Goal: Find specific page/section: Find specific page/section

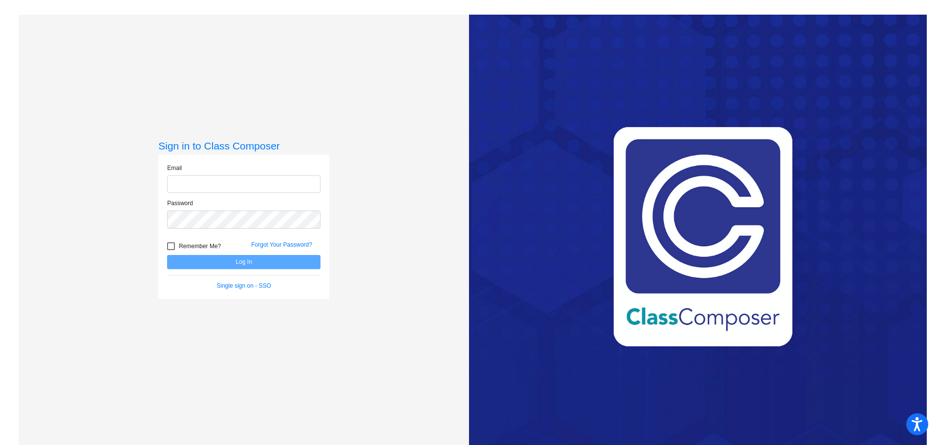
type input "[EMAIL_ADDRESS][DOMAIN_NAME]"
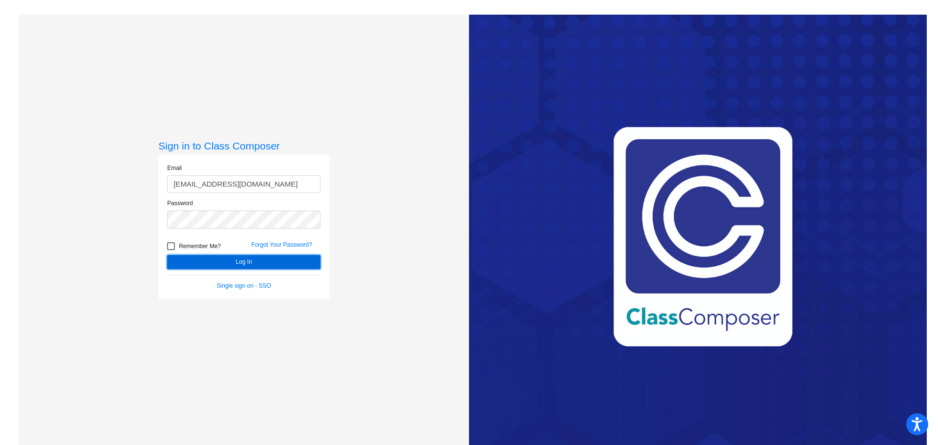
click at [252, 261] on button "Log In" at bounding box center [243, 262] width 153 height 14
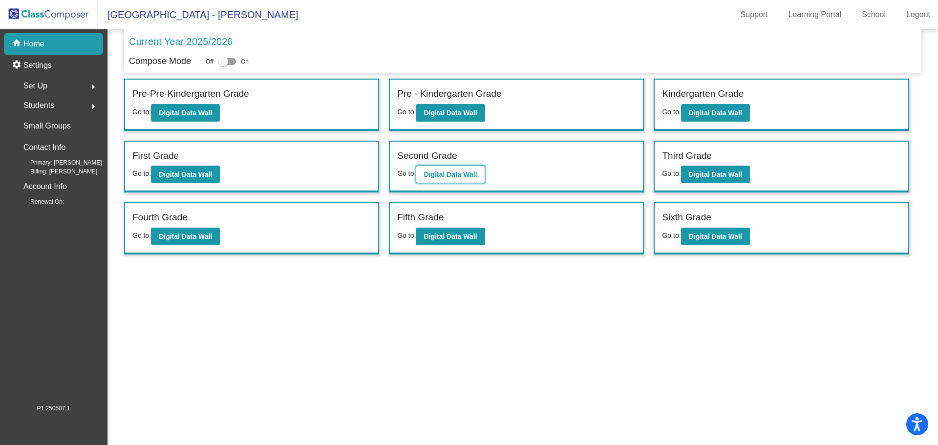
click at [439, 175] on b "Digital Data Wall" at bounding box center [449, 174] width 53 height 8
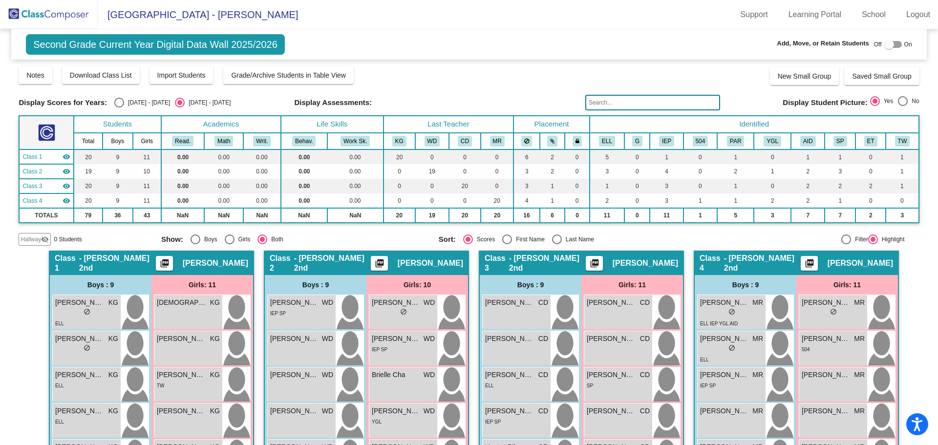
click at [622, 102] on input "text" at bounding box center [652, 103] width 135 height 16
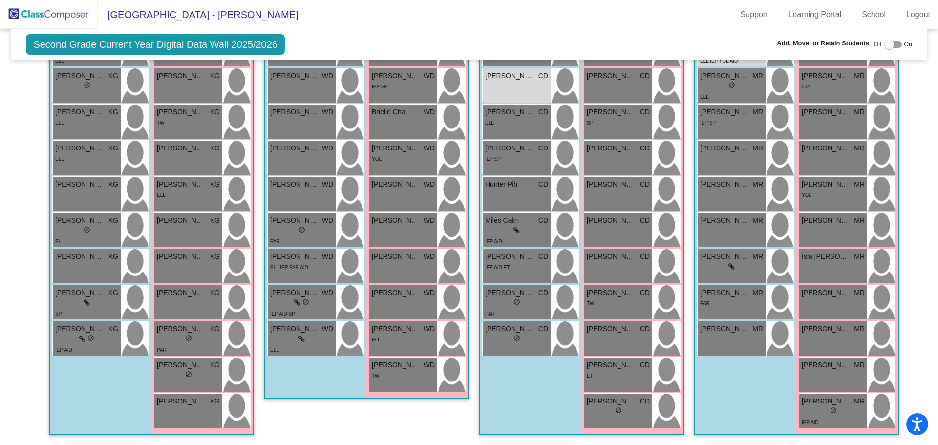
scroll to position [19, 0]
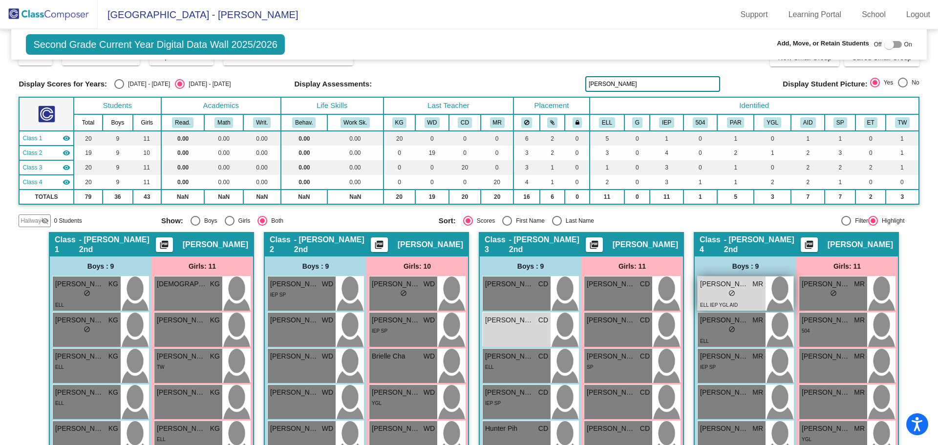
click at [749, 294] on div "lock do_not_disturb_alt" at bounding box center [731, 294] width 63 height 10
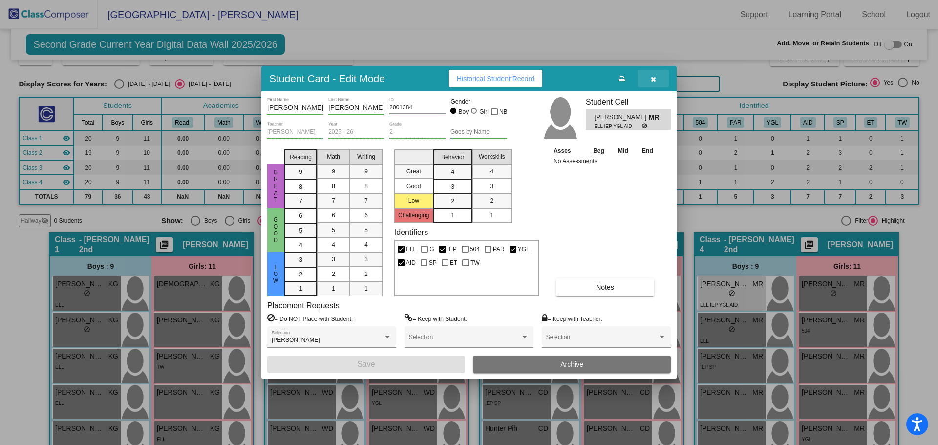
click at [654, 78] on icon "button" at bounding box center [653, 79] width 5 height 7
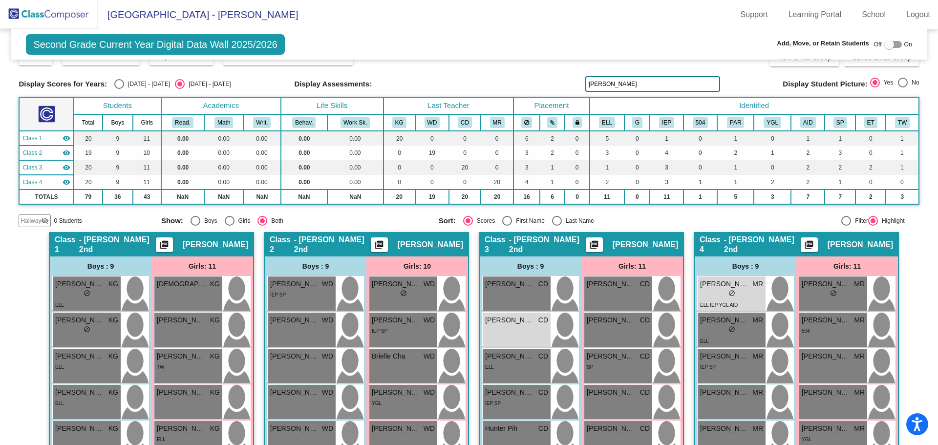
click at [651, 84] on input "[PERSON_NAME]" at bounding box center [652, 84] width 135 height 16
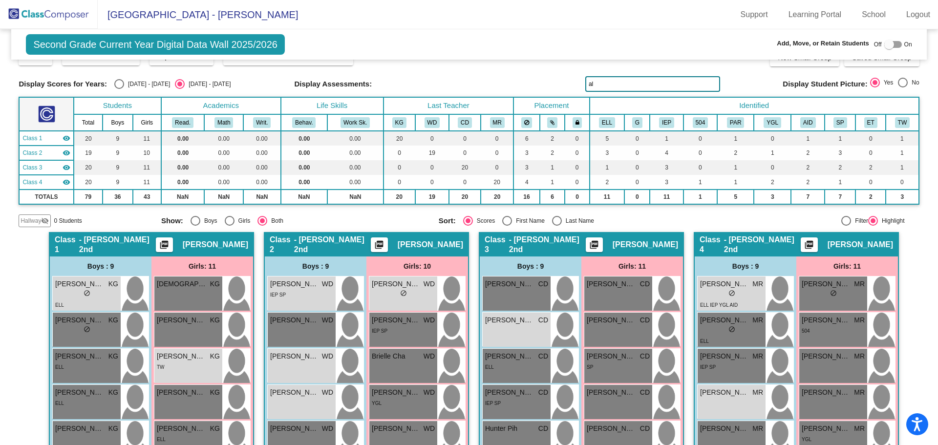
type input "a"
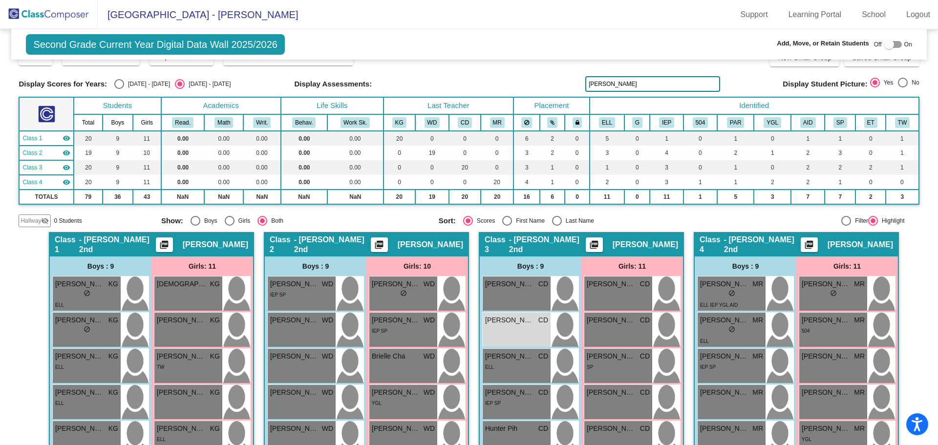
type input "[PERSON_NAME]"
click at [516, 329] on div "[PERSON_NAME] CD lock do_not_disturb_alt" at bounding box center [517, 330] width 68 height 34
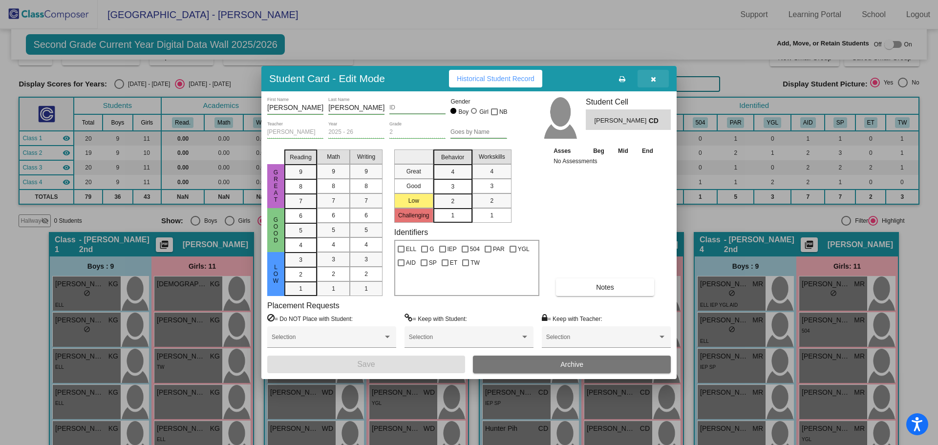
click at [652, 77] on icon "button" at bounding box center [653, 79] width 5 height 7
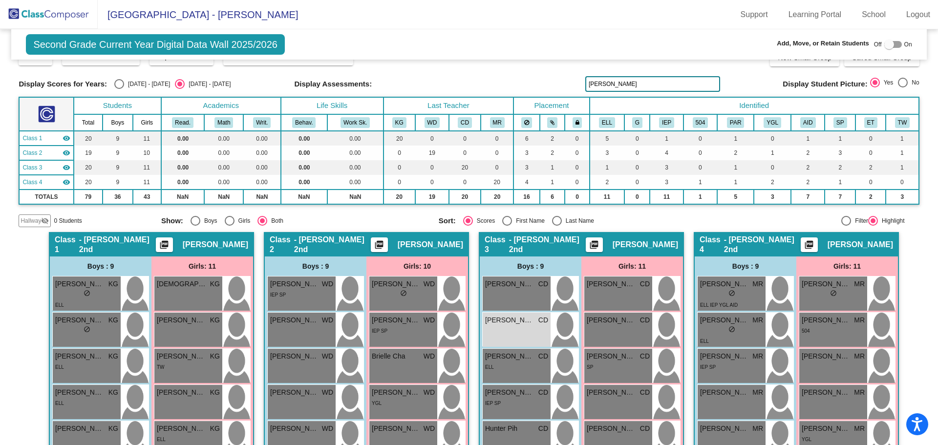
click at [55, 15] on img at bounding box center [49, 14] width 98 height 29
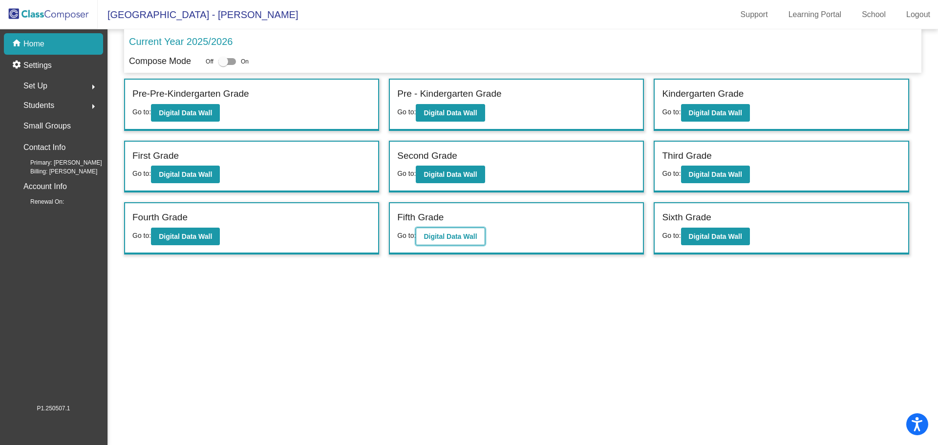
click at [452, 237] on b "Digital Data Wall" at bounding box center [449, 236] width 53 height 8
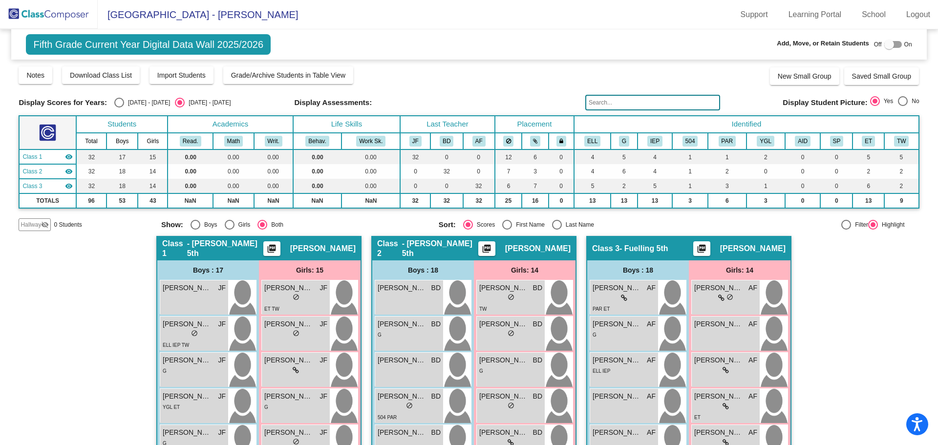
click at [614, 102] on input "text" at bounding box center [652, 103] width 135 height 16
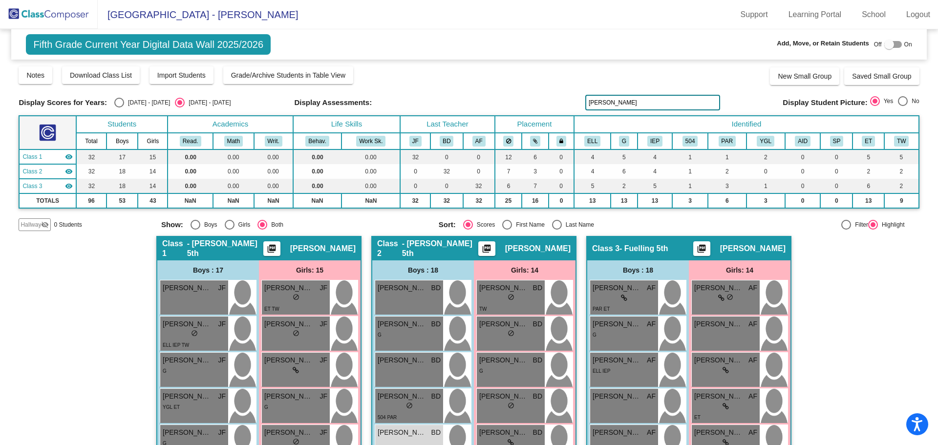
scroll to position [98, 0]
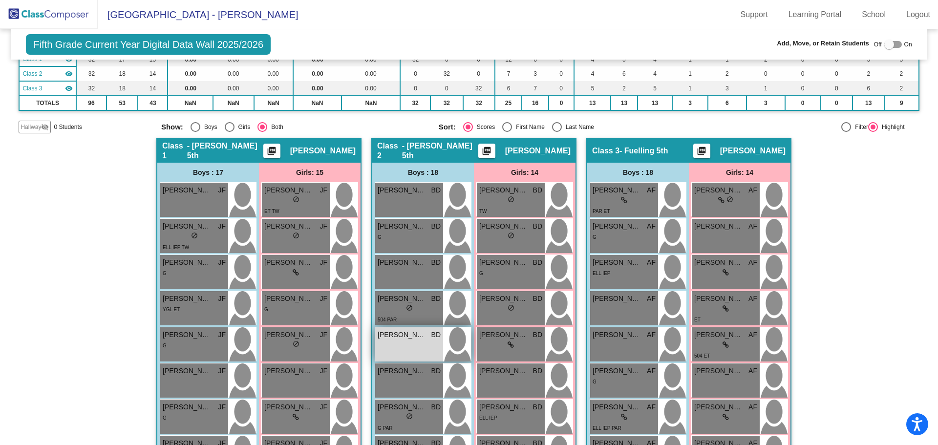
type input "[PERSON_NAME]"
click at [404, 342] on div "[PERSON_NAME] BD lock do_not_disturb_alt" at bounding box center [409, 344] width 68 height 34
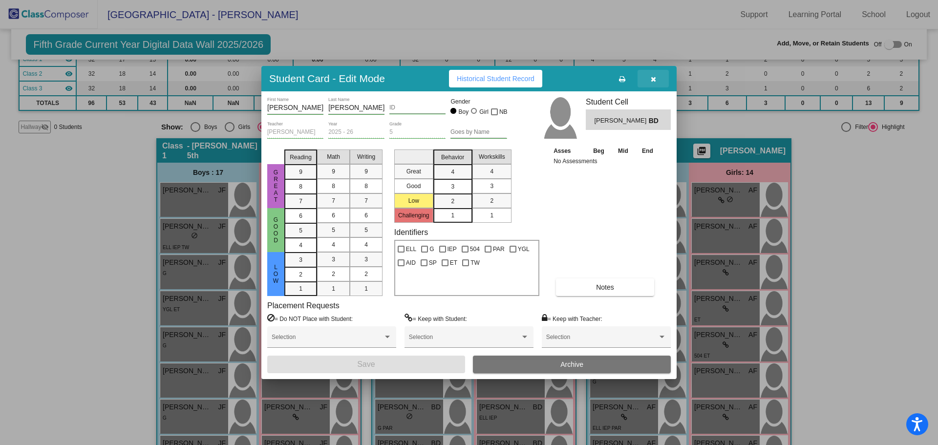
click at [652, 76] on icon "button" at bounding box center [653, 79] width 5 height 7
